Goal: Check status: Check status

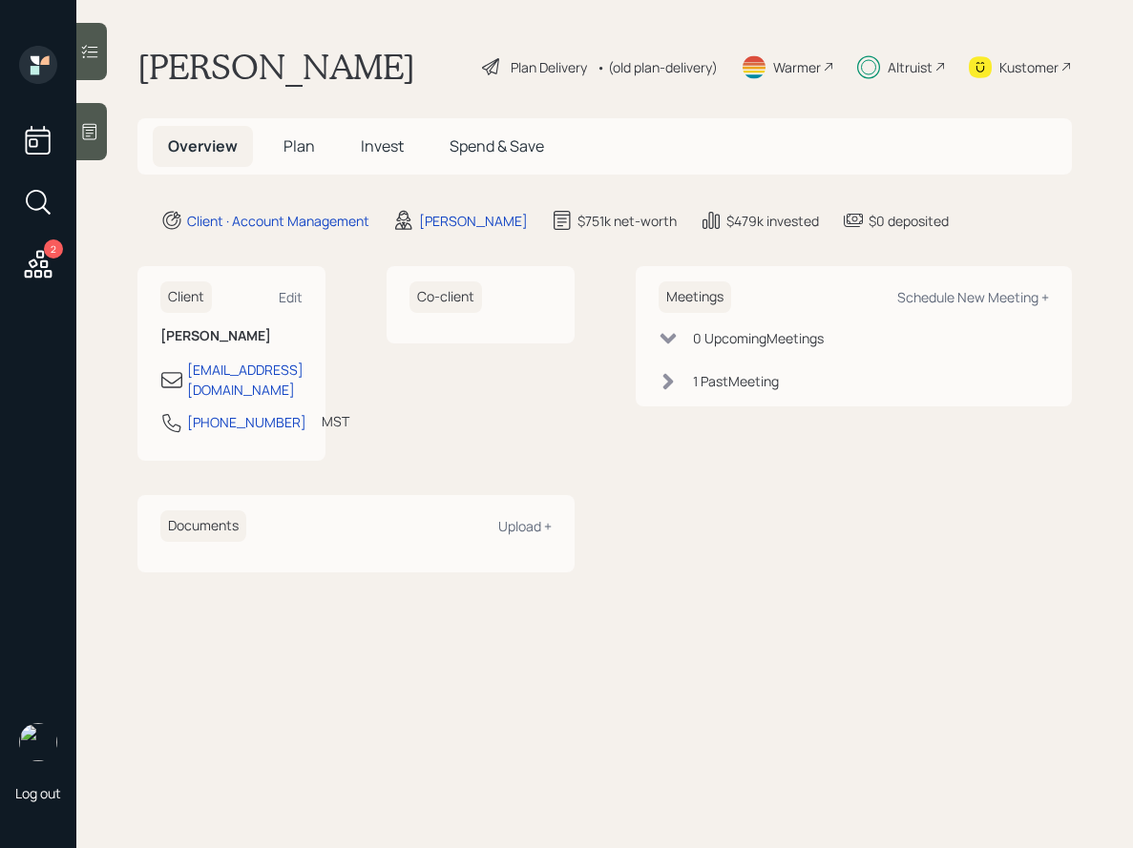
click at [91, 54] on icon at bounding box center [89, 51] width 19 height 19
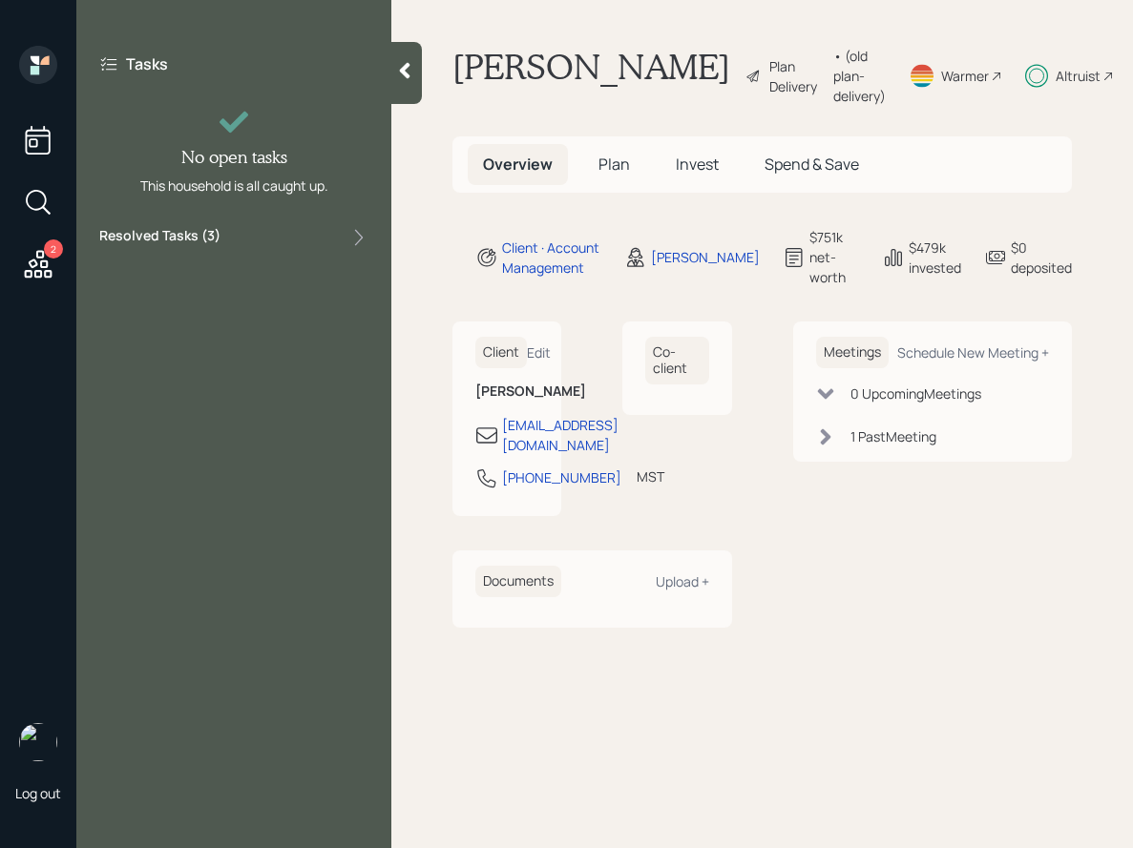
click at [210, 234] on label "Resolved Tasks ( 3 )" at bounding box center [159, 237] width 121 height 23
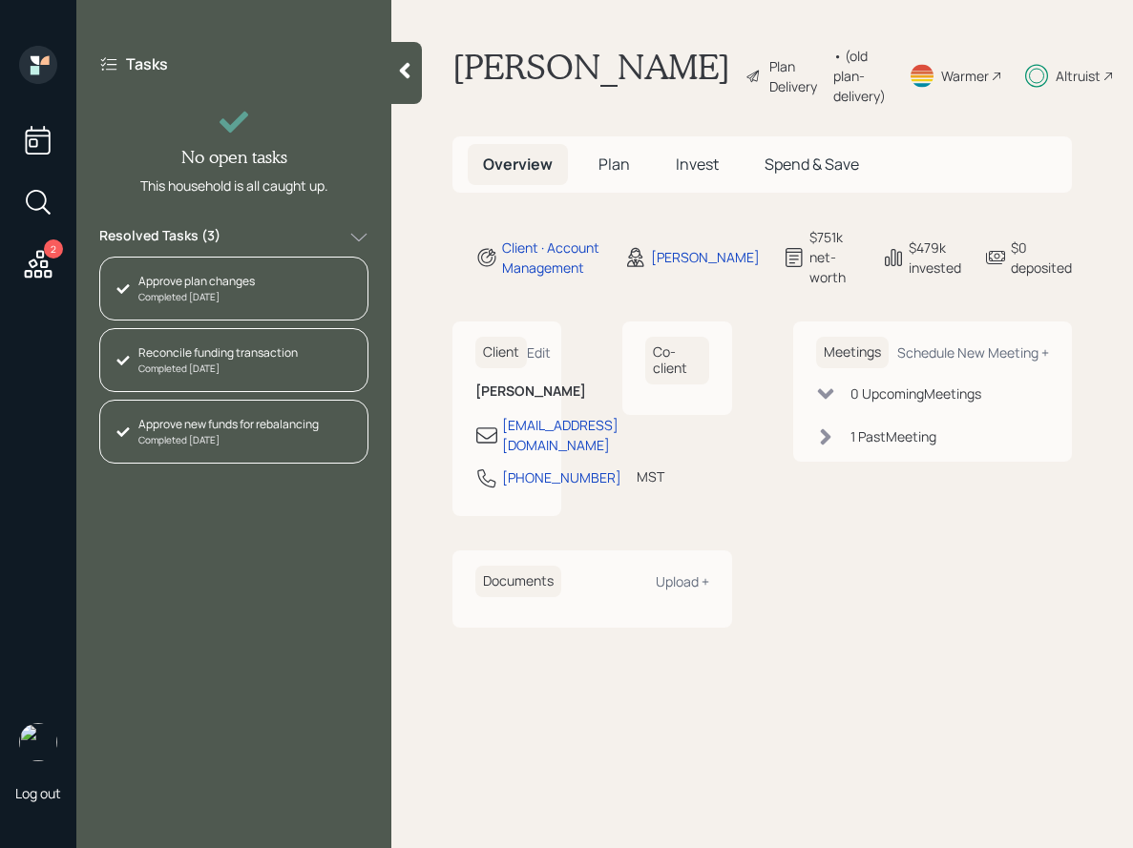
click at [262, 499] on div "Tasks No open tasks This household is all caught up. Resolved Tasks ( 3 ) Appro…" at bounding box center [233, 424] width 315 height 848
click at [407, 75] on icon at bounding box center [405, 71] width 10 height 16
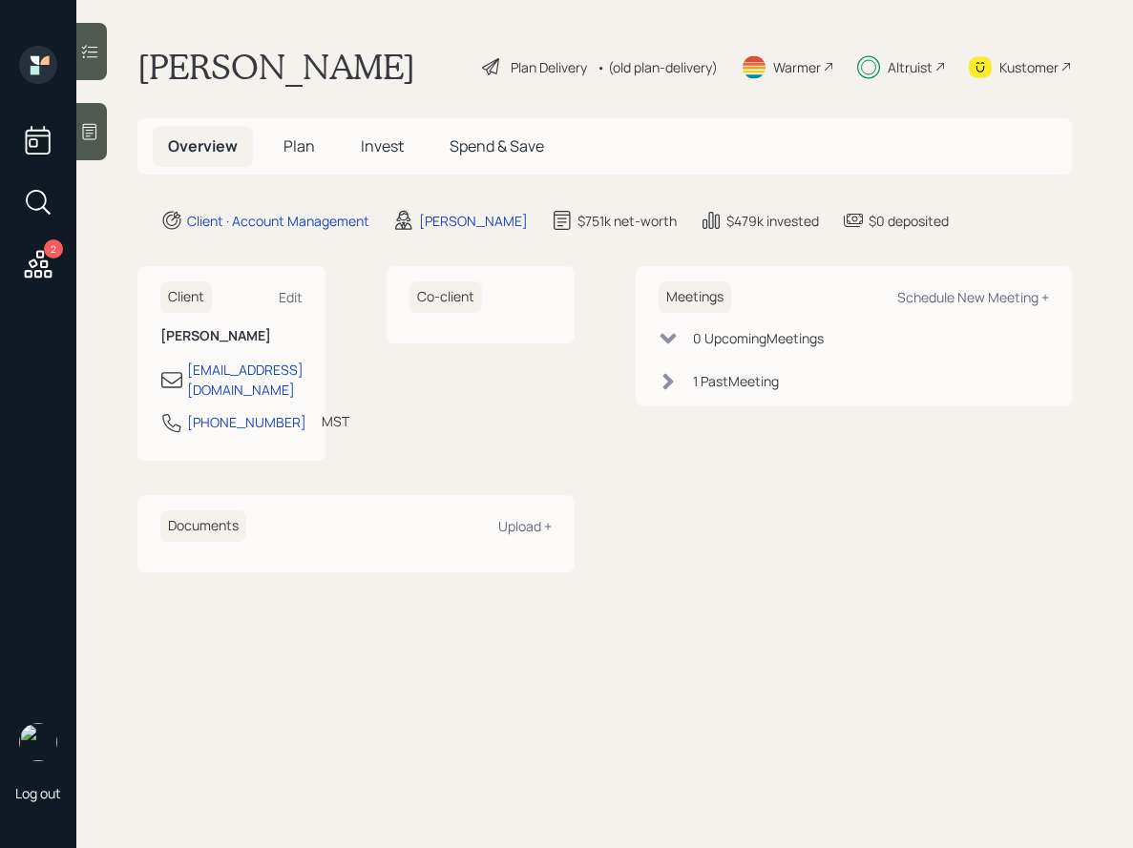
click at [300, 144] on span "Plan" at bounding box center [298, 146] width 31 height 21
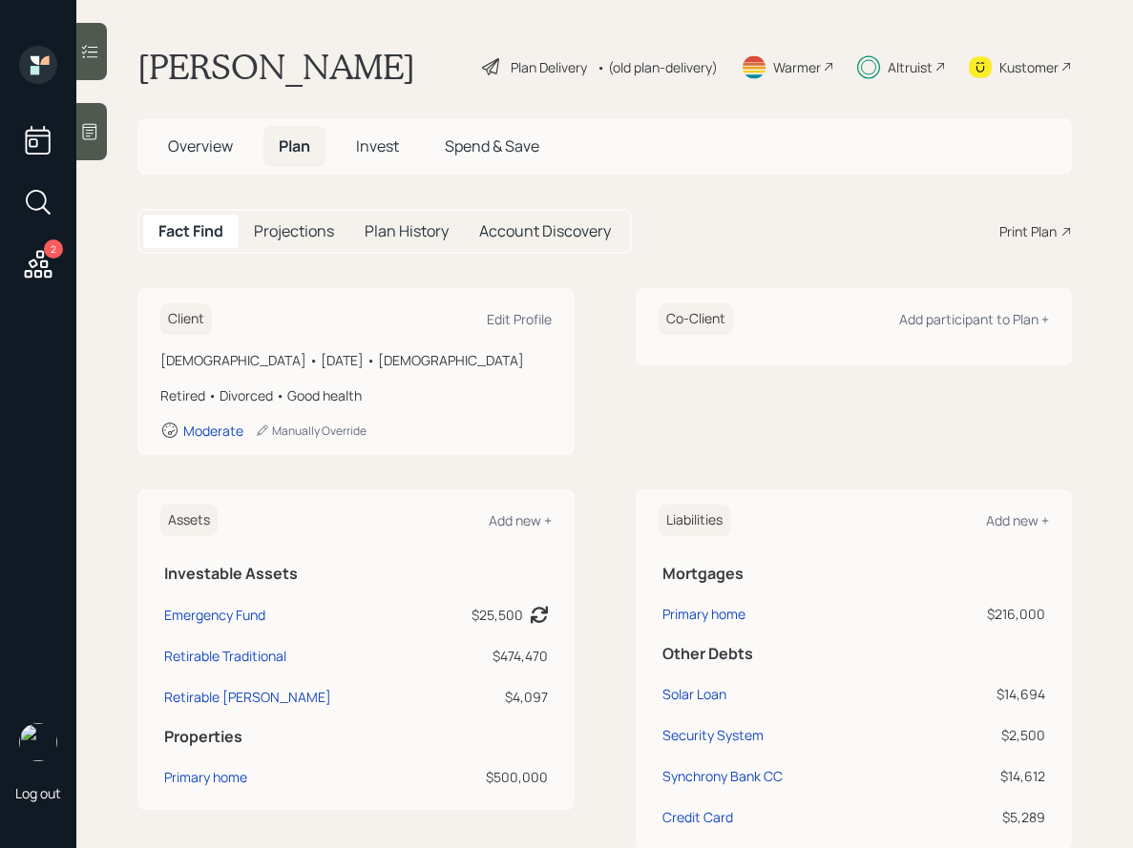
click at [386, 230] on h5 "Plan History" at bounding box center [407, 231] width 84 height 18
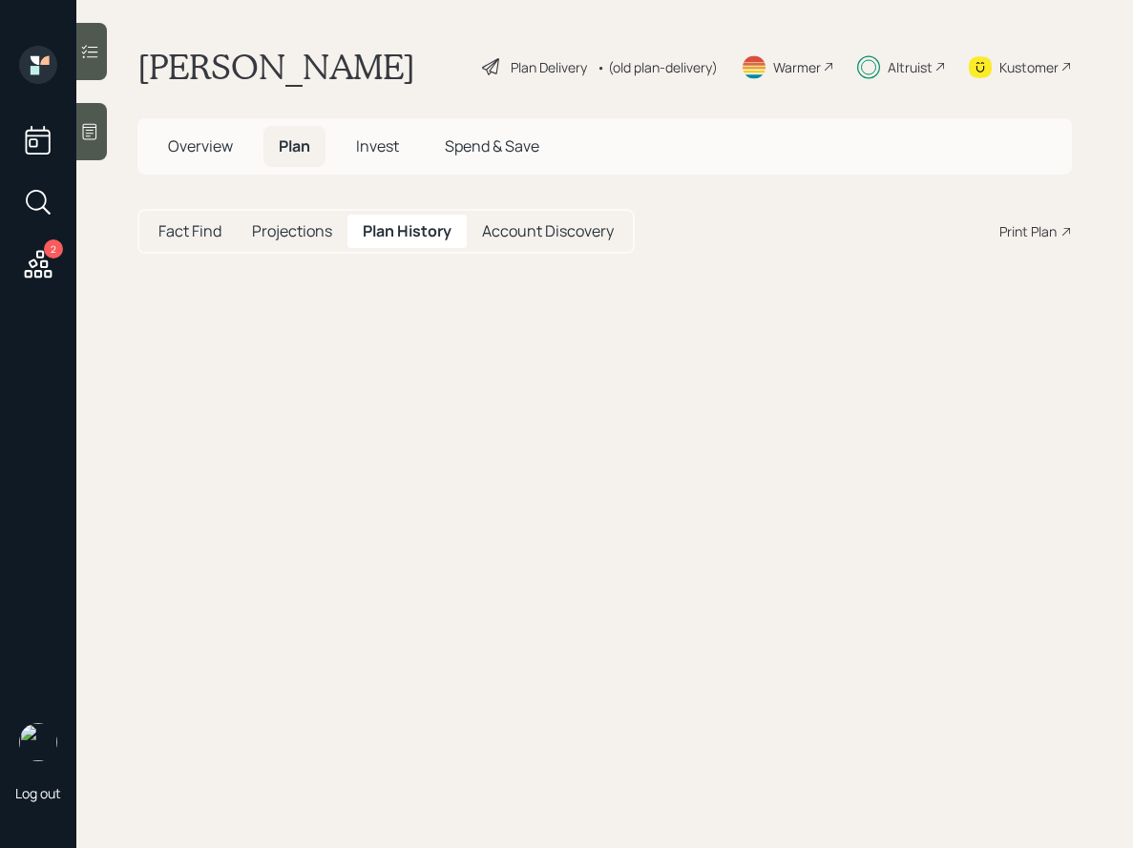
click at [316, 233] on h5 "Projections" at bounding box center [292, 231] width 80 height 18
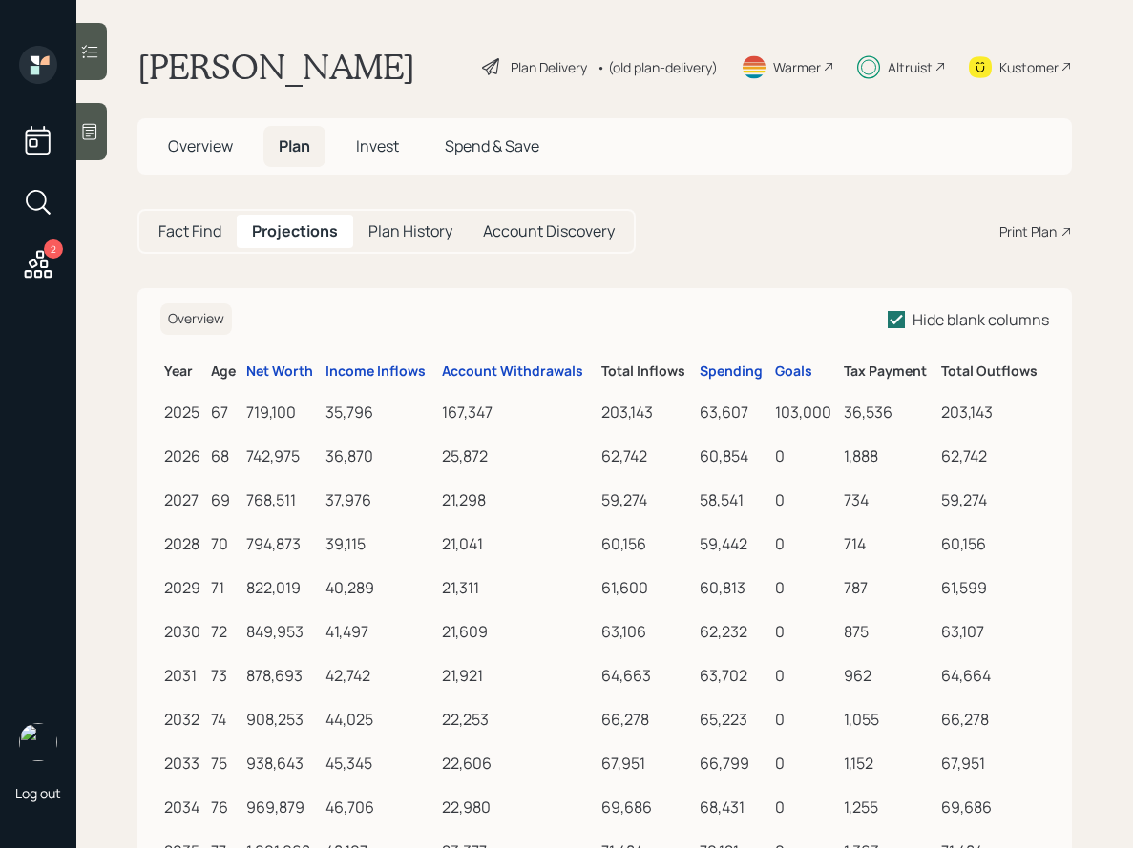
click at [191, 229] on h5 "Fact Find" at bounding box center [189, 231] width 63 height 18
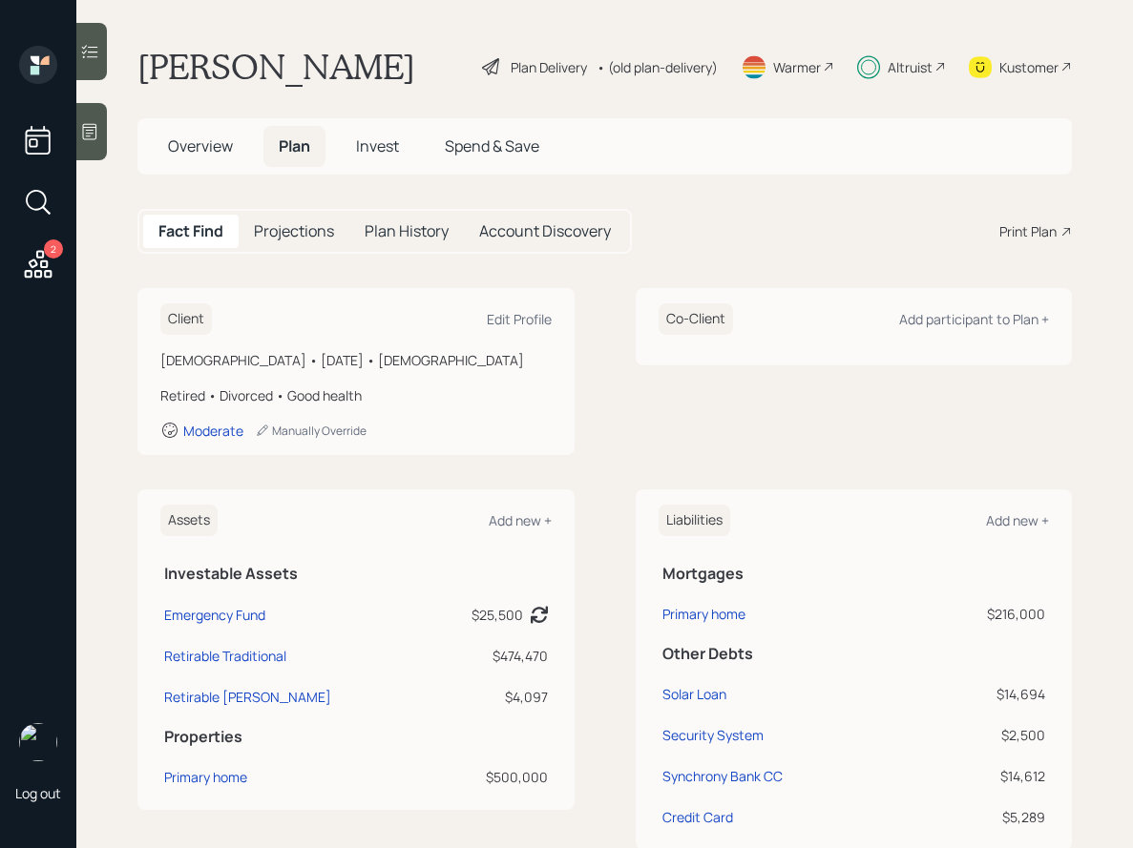
click at [368, 218] on div "Plan History" at bounding box center [406, 231] width 115 height 33
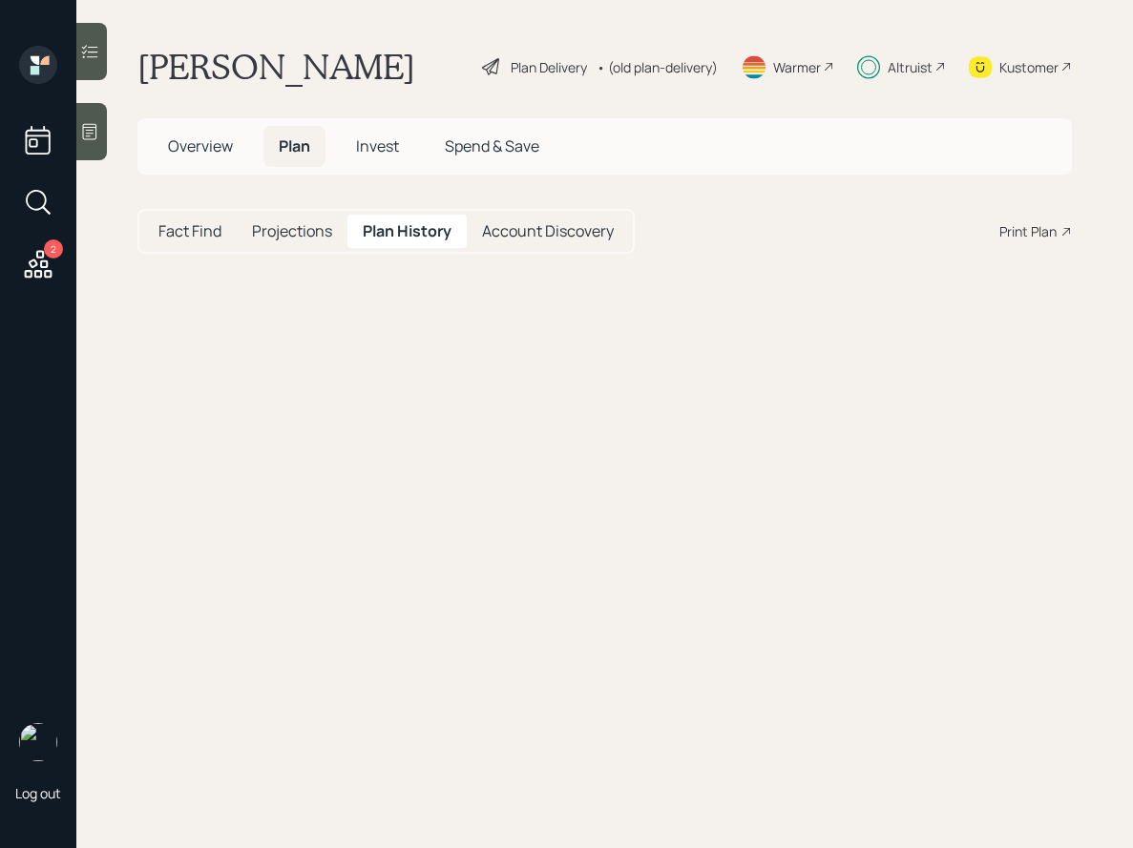
select select "827a897c-59ef-42d9-9be4-e17005606f0e"
select select "0a6890f8-2611-457b-b28d-0968e3a4a974"
select select "60bfff9b-d1f3-4cbe-b88b-d01548e0bdd9"
select select "525112e6-3848-4985-af44-95f320c3b443"
select select "16112ea1-5b59-4e3e-93cd-bf152c2dc51c"
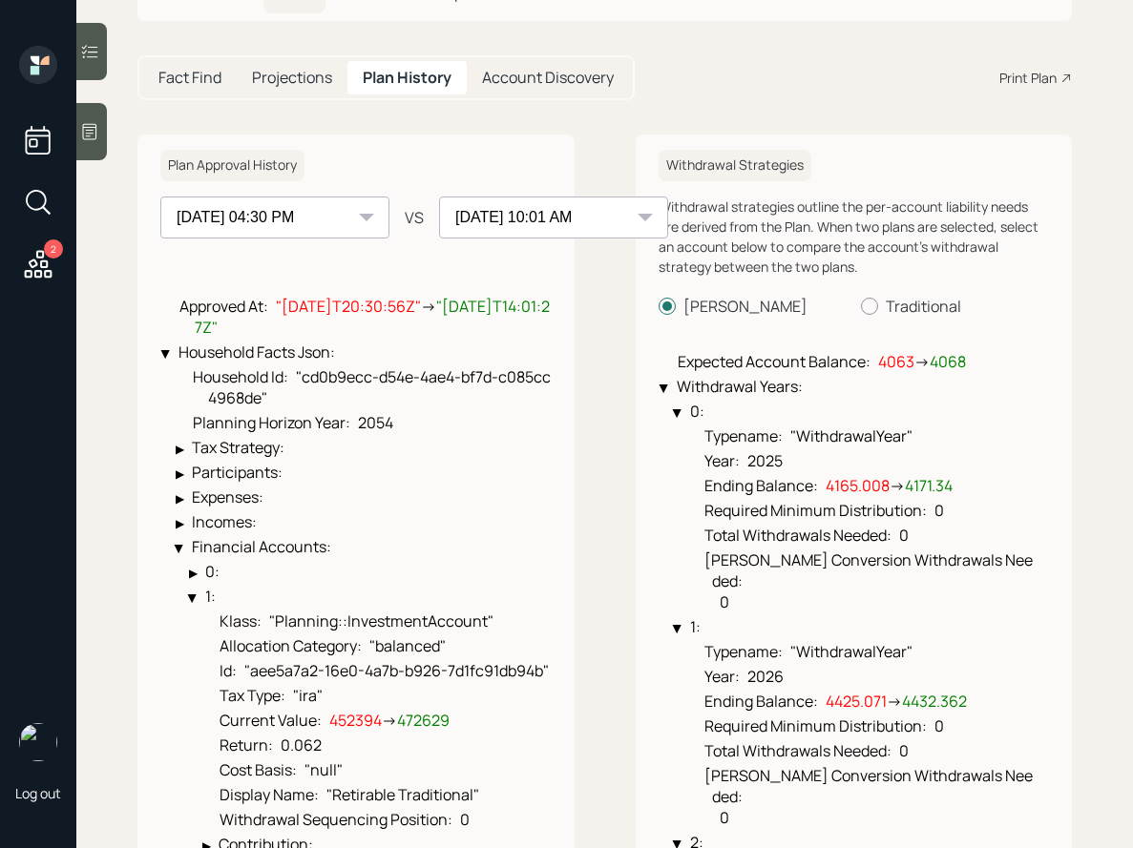
scroll to position [163, 0]
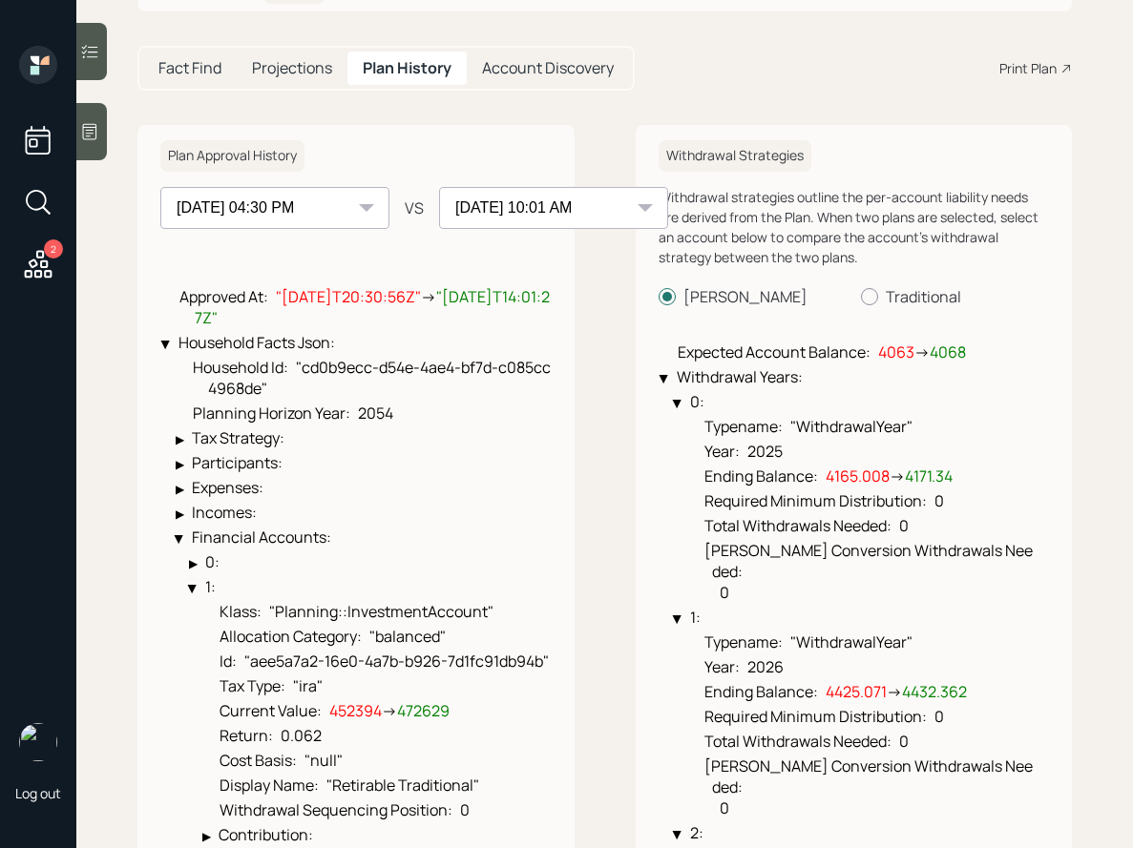
click at [313, 222] on select "[DATE] 08:51 PM [DATE] 04:30 PM [DATE] 10:01 AM" at bounding box center [274, 208] width 229 height 42
select select "e7eb4d90-f7d6-41cf-941b-ca61042a7119"
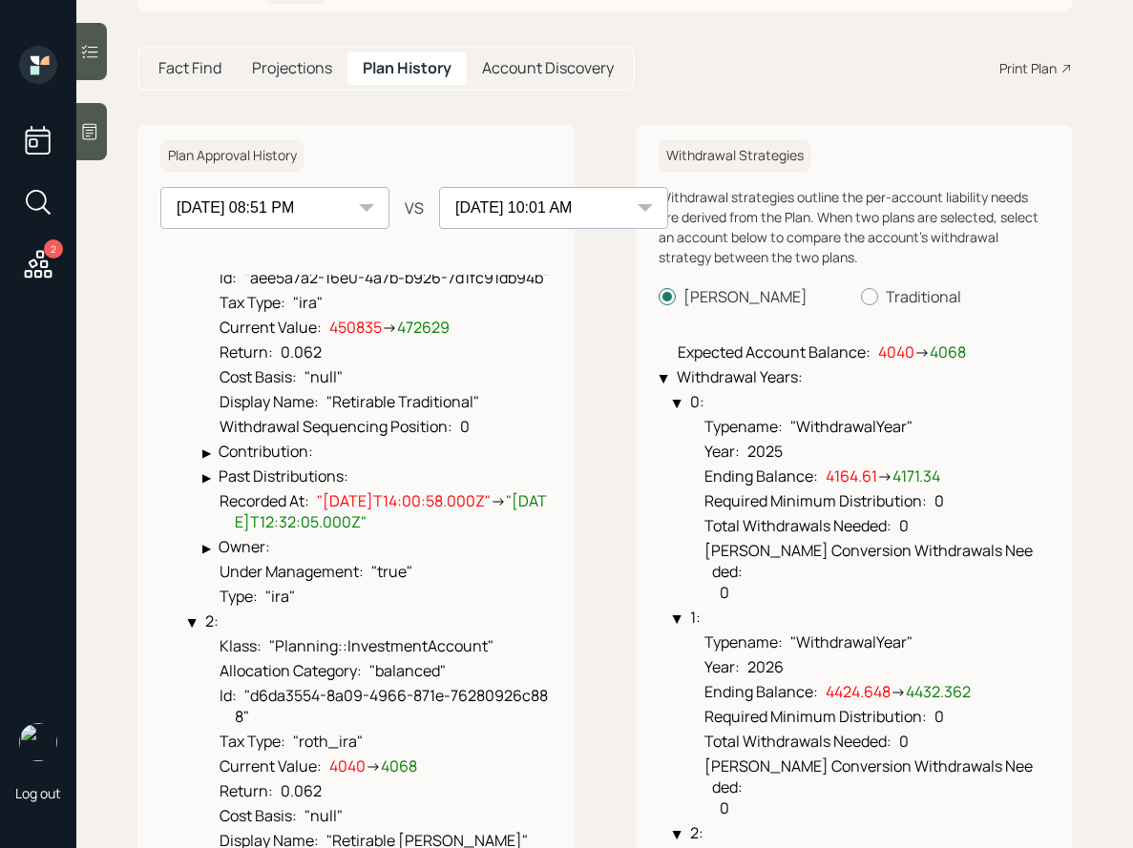
scroll to position [401, 0]
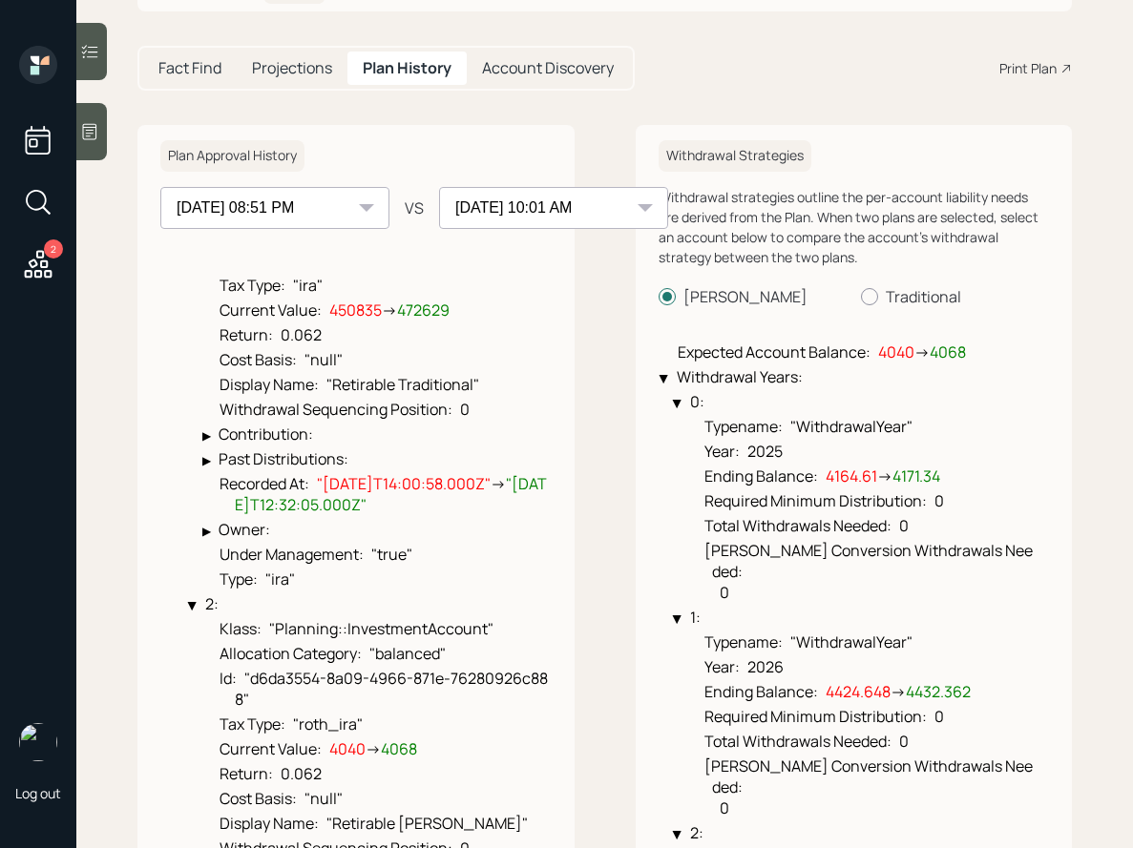
click at [353, 494] on span ""[DATE]T14:00:58.000Z"" at bounding box center [404, 483] width 174 height 21
drag, startPoint x: 353, startPoint y: 506, endPoint x: 402, endPoint y: 523, distance: 51.6
click at [402, 515] on span ""[DATE]T14:00:58.000Z" → "[DATE]T12:32:05.000Z"" at bounding box center [391, 494] width 312 height 42
click at [210, 467] on div "▶" at bounding box center [206, 460] width 9 height 12
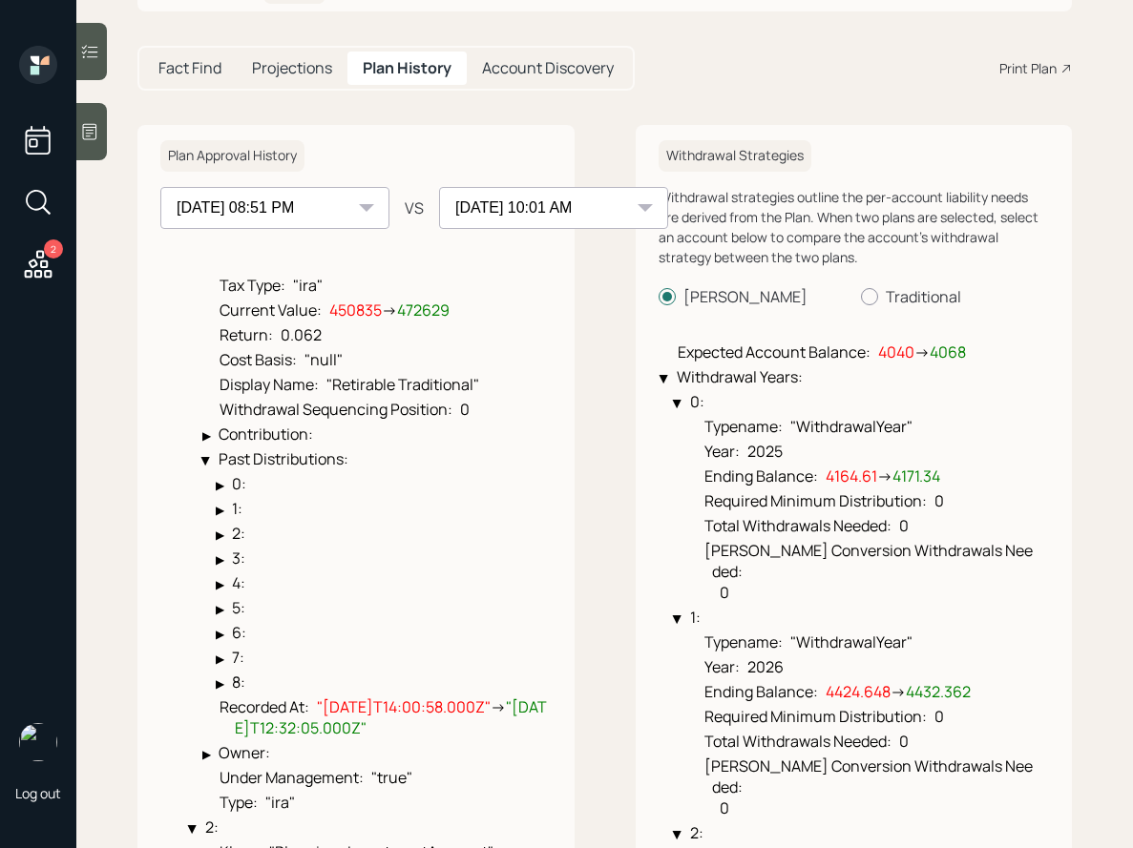
click at [210, 466] on div "▶" at bounding box center [205, 461] width 12 height 9
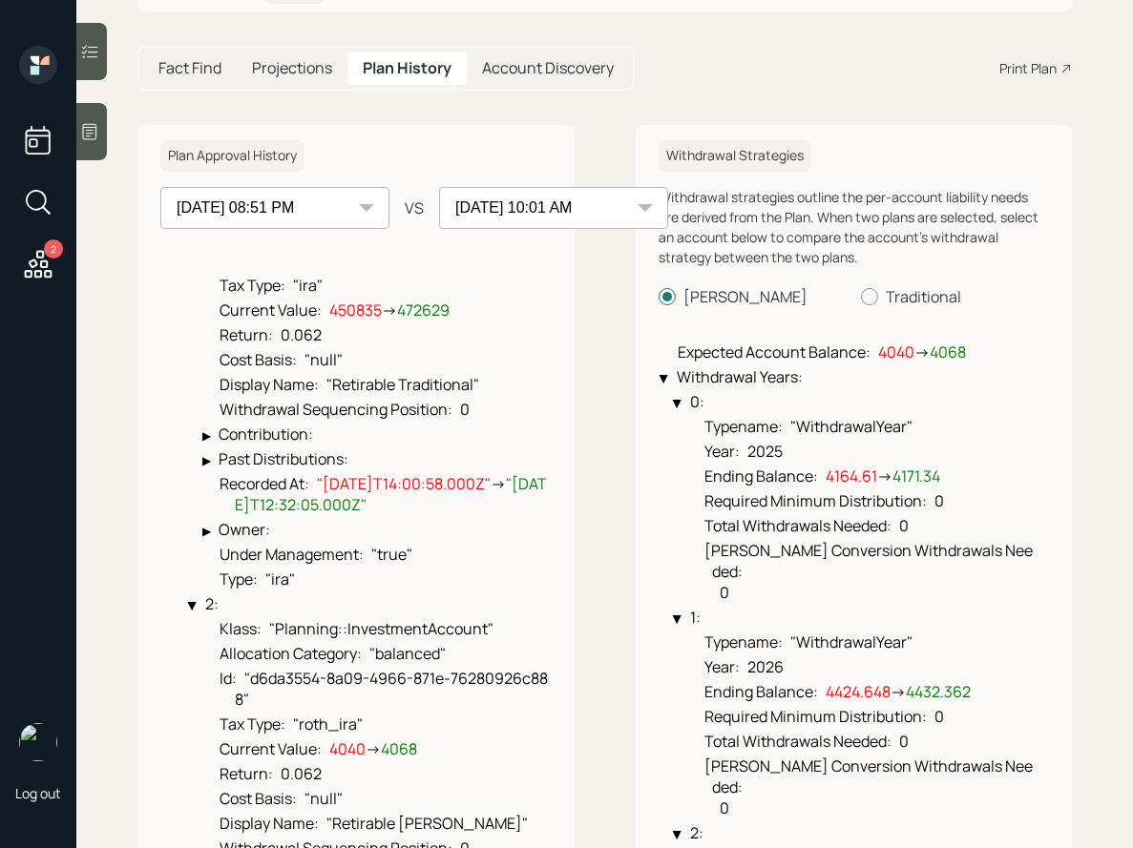
click at [210, 467] on div "▶" at bounding box center [206, 460] width 9 height 12
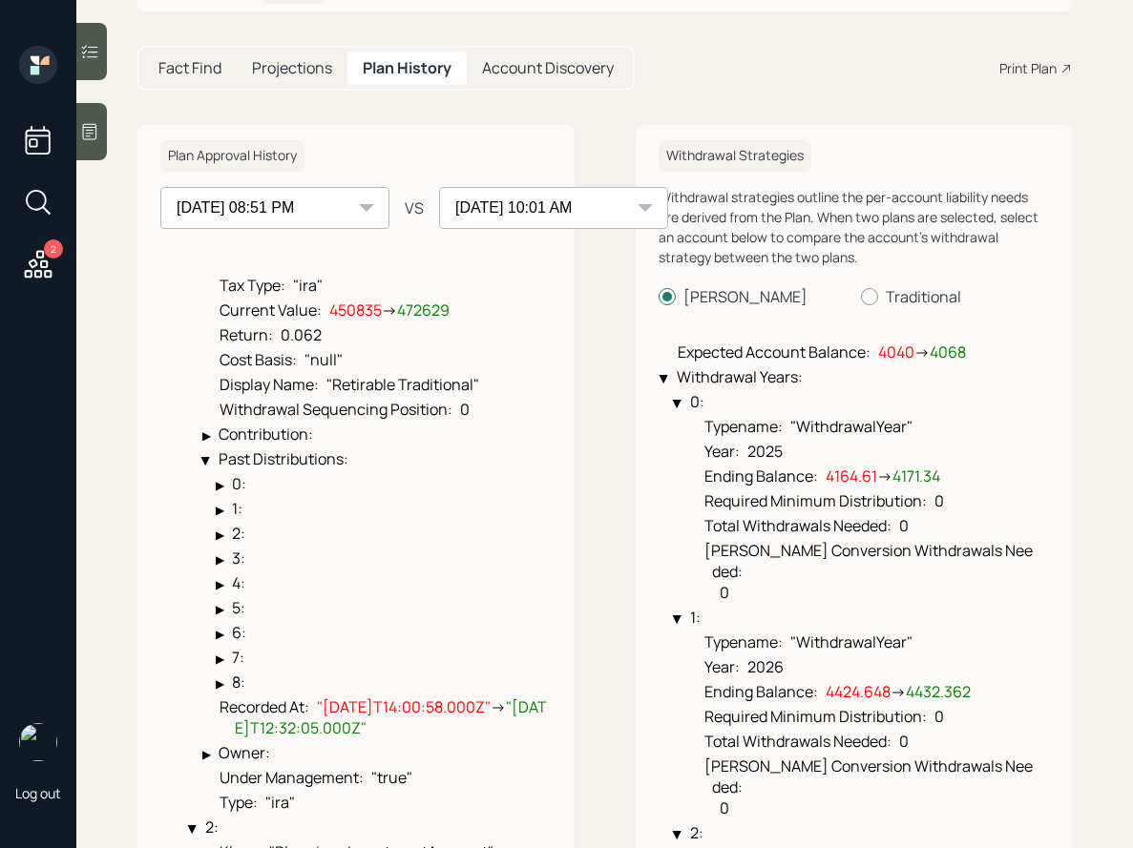
click at [210, 466] on div "▶" at bounding box center [205, 461] width 12 height 9
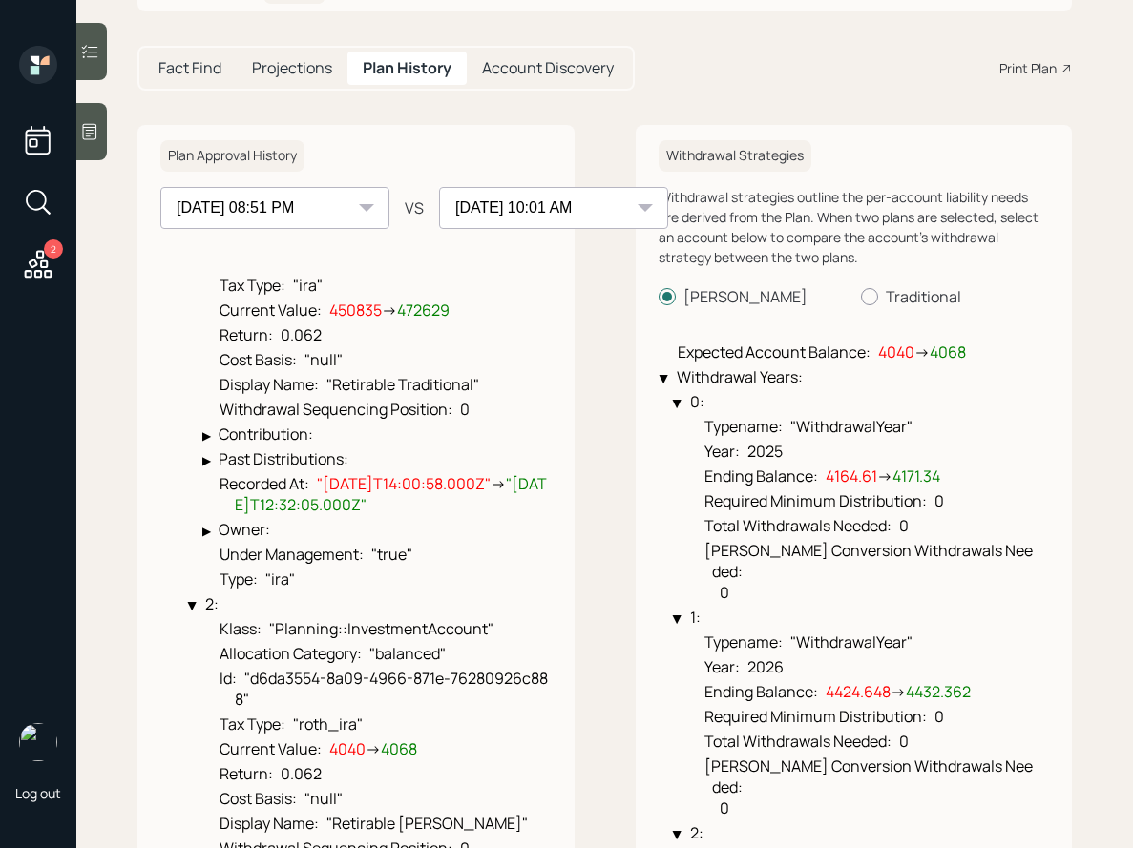
click at [218, 507] on li "Recorded At : "[DATE]T14:00:58.000Z" → "[DATE]T12:32:05.000Z"" at bounding box center [376, 493] width 349 height 46
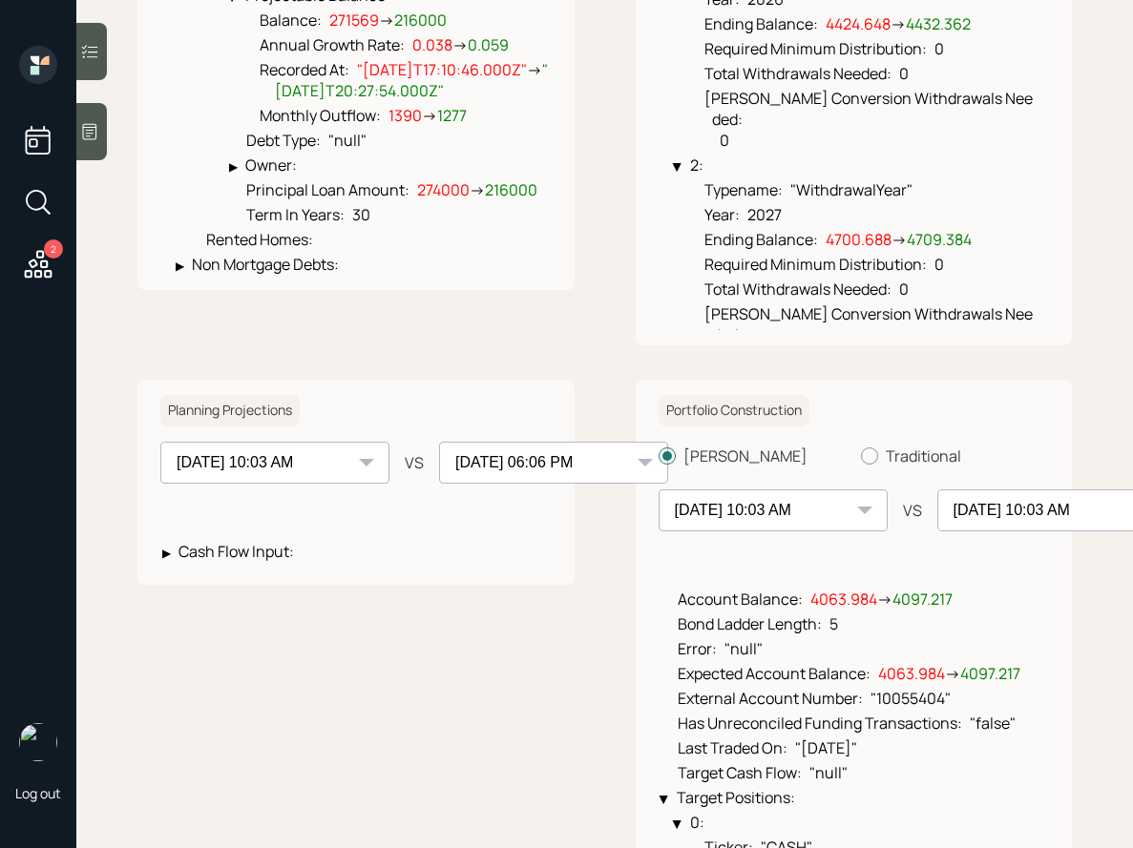
scroll to position [0, 0]
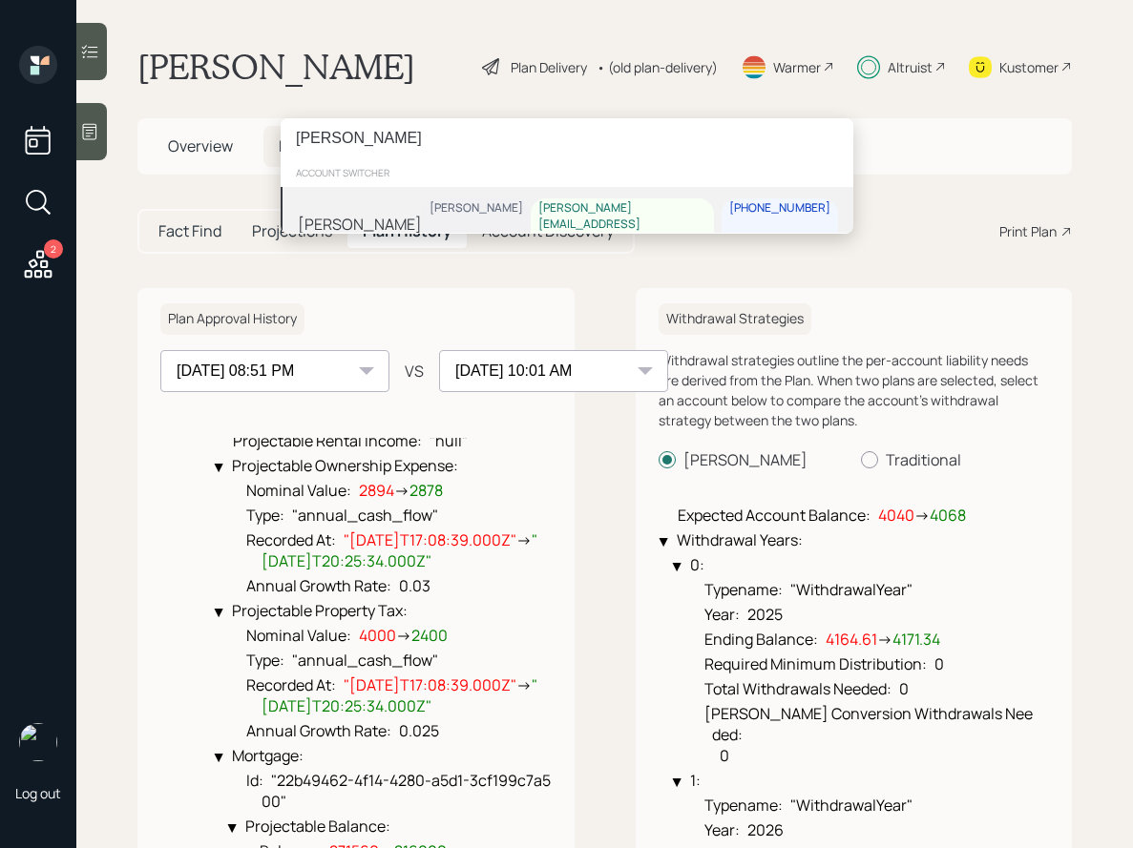
type input "[PERSON_NAME]"
click at [382, 222] on div "[PERSON_NAME] [PERSON_NAME] [PERSON_NAME][EMAIL_ADDRESS][DOMAIN_NAME] [PHONE_NU…" at bounding box center [567, 224] width 573 height 74
